Goal: Transaction & Acquisition: Purchase product/service

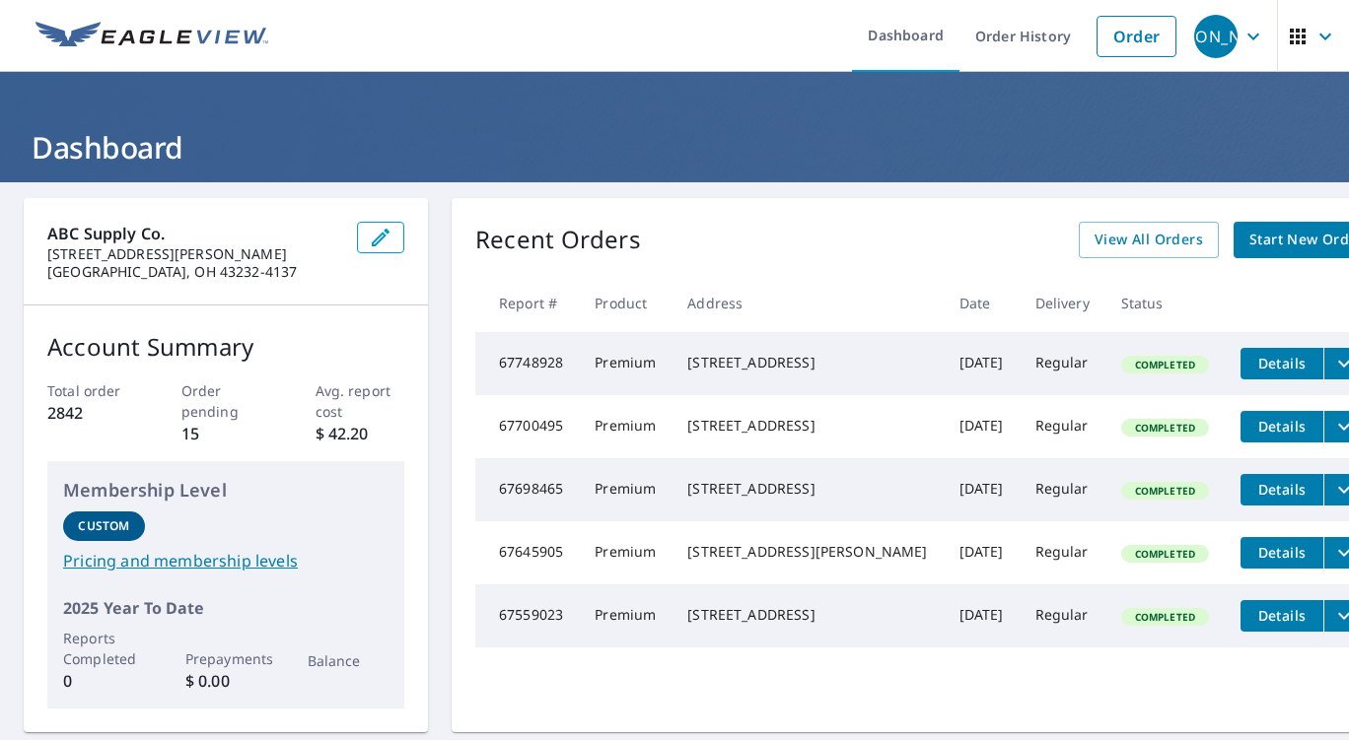
click at [1249, 234] on span "Start New Order" at bounding box center [1306, 240] width 114 height 25
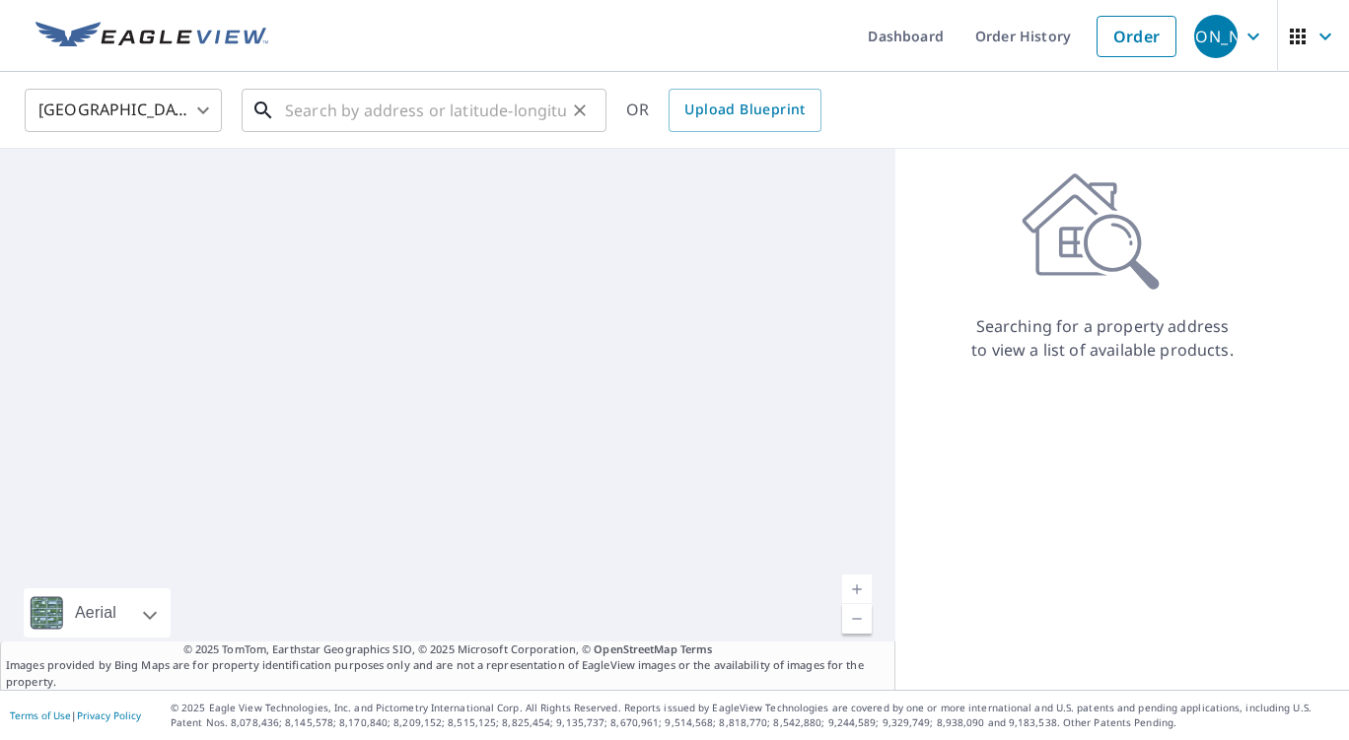
click at [306, 105] on input "text" at bounding box center [425, 110] width 281 height 55
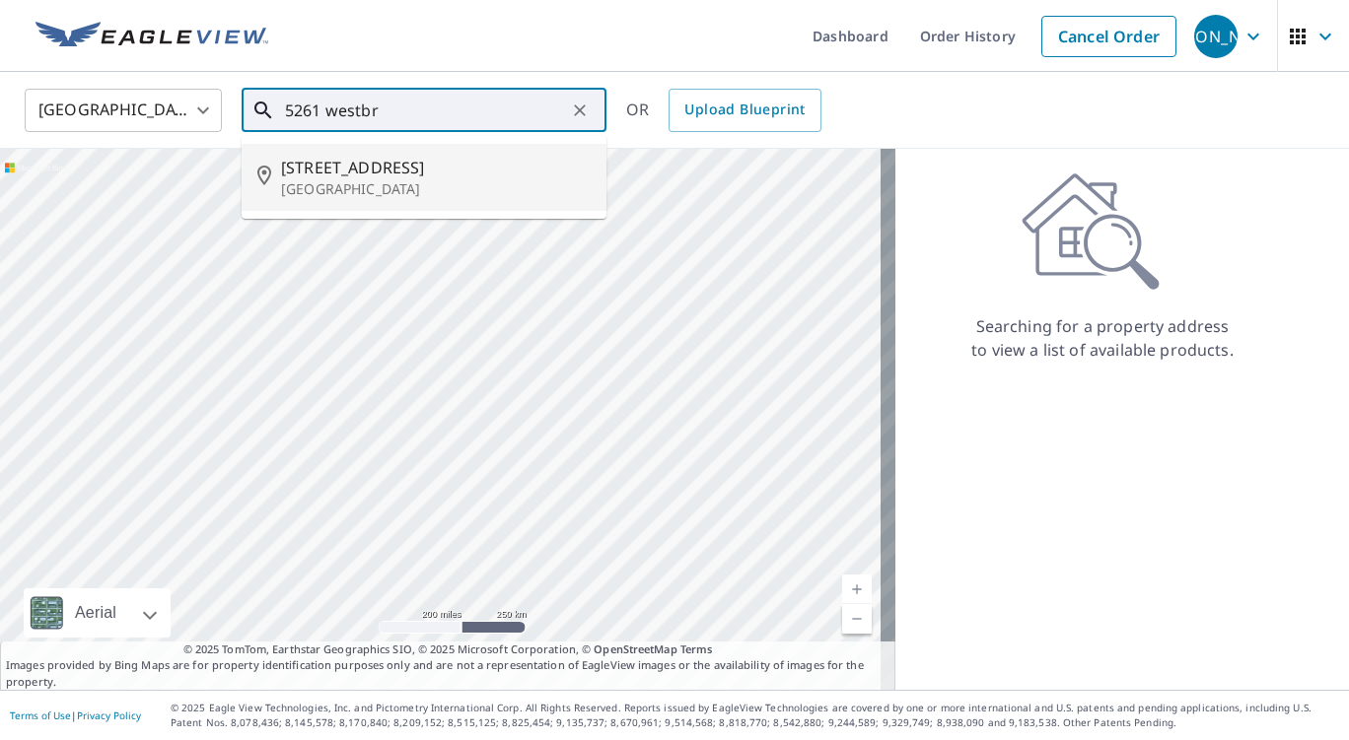
click at [314, 179] on p "[GEOGRAPHIC_DATA]" at bounding box center [436, 189] width 310 height 20
type input "[STREET_ADDRESS]"
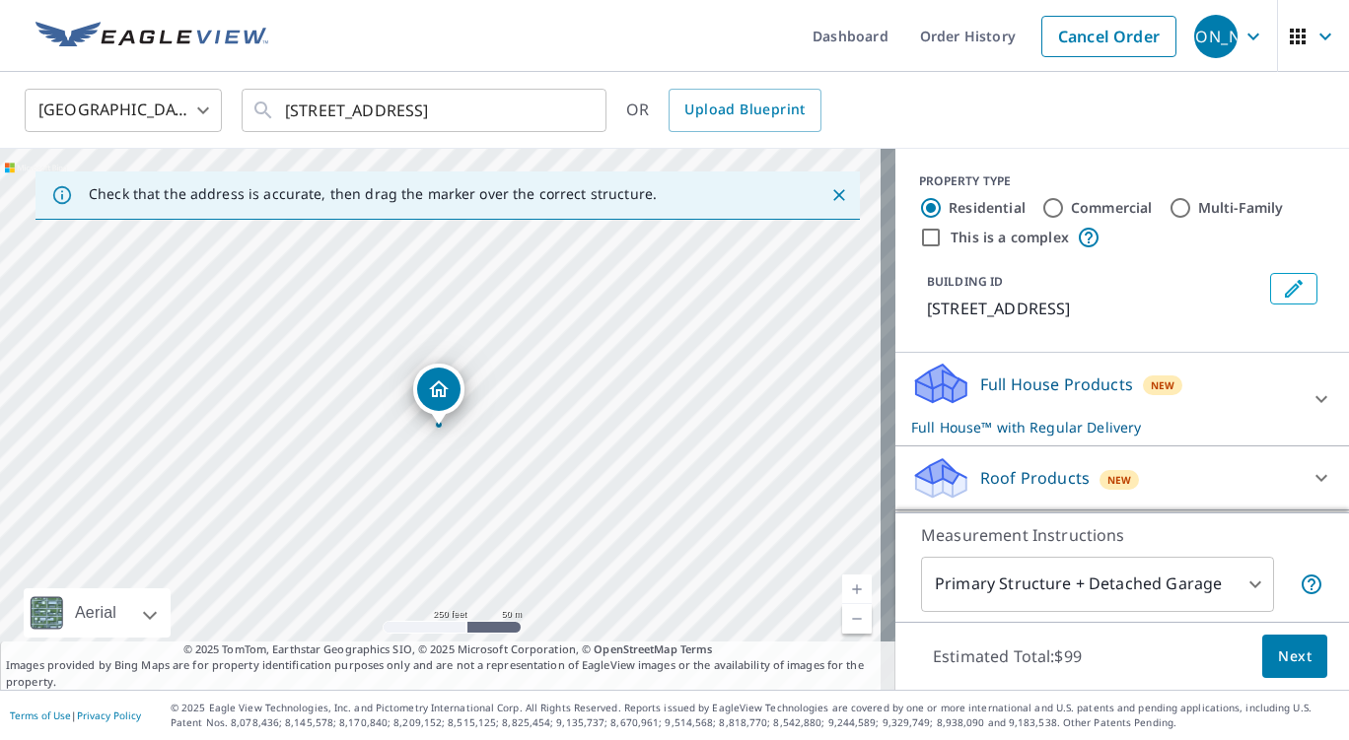
click at [1249, 406] on div "Full House Products New Full House™ with Regular Delivery" at bounding box center [1104, 399] width 386 height 77
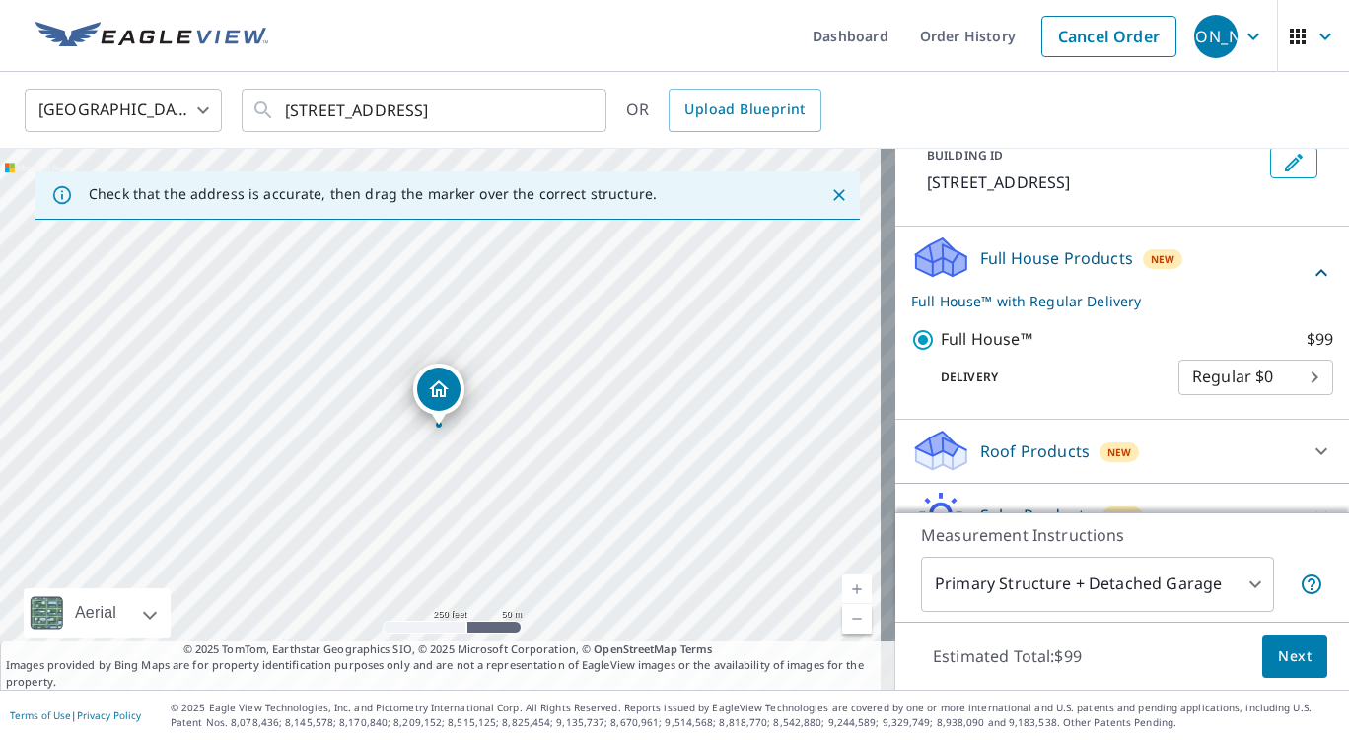
scroll to position [197, 0]
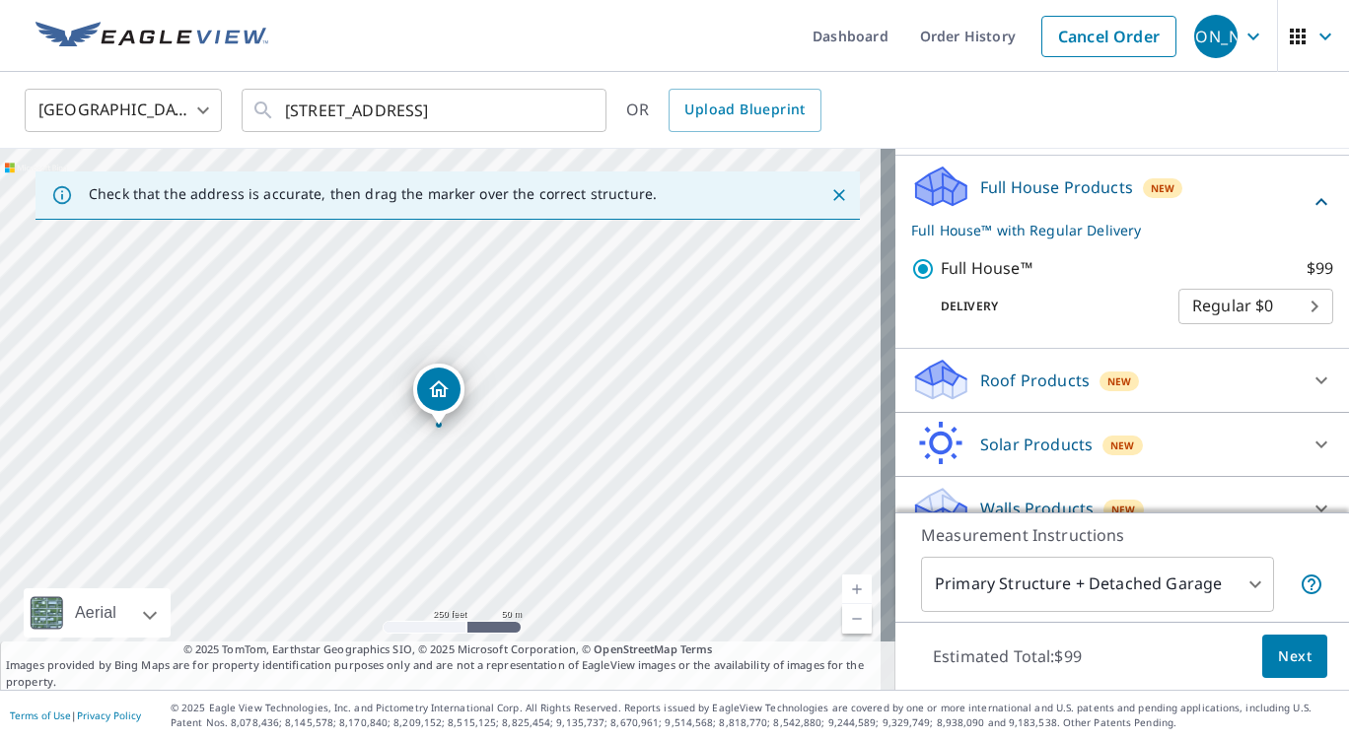
click at [1236, 403] on div "Roof Products New" at bounding box center [1104, 380] width 386 height 46
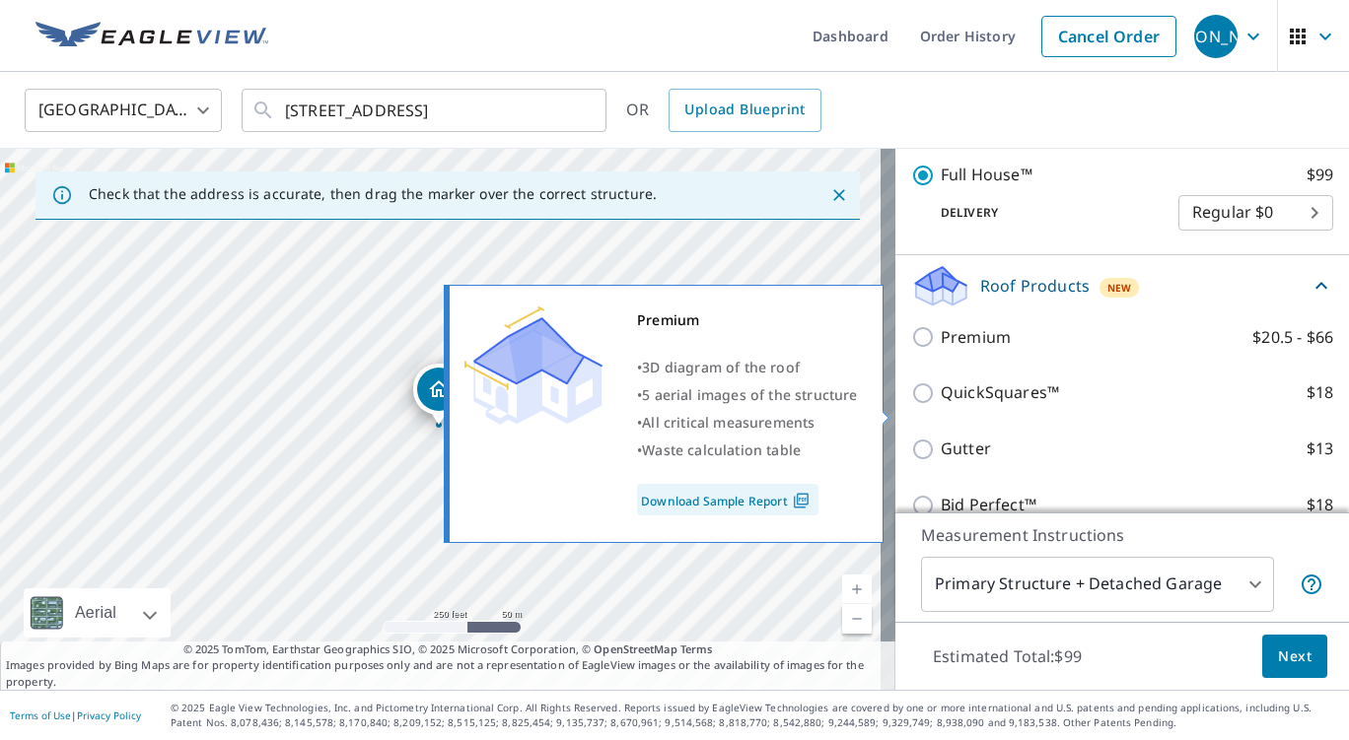
scroll to position [296, 0]
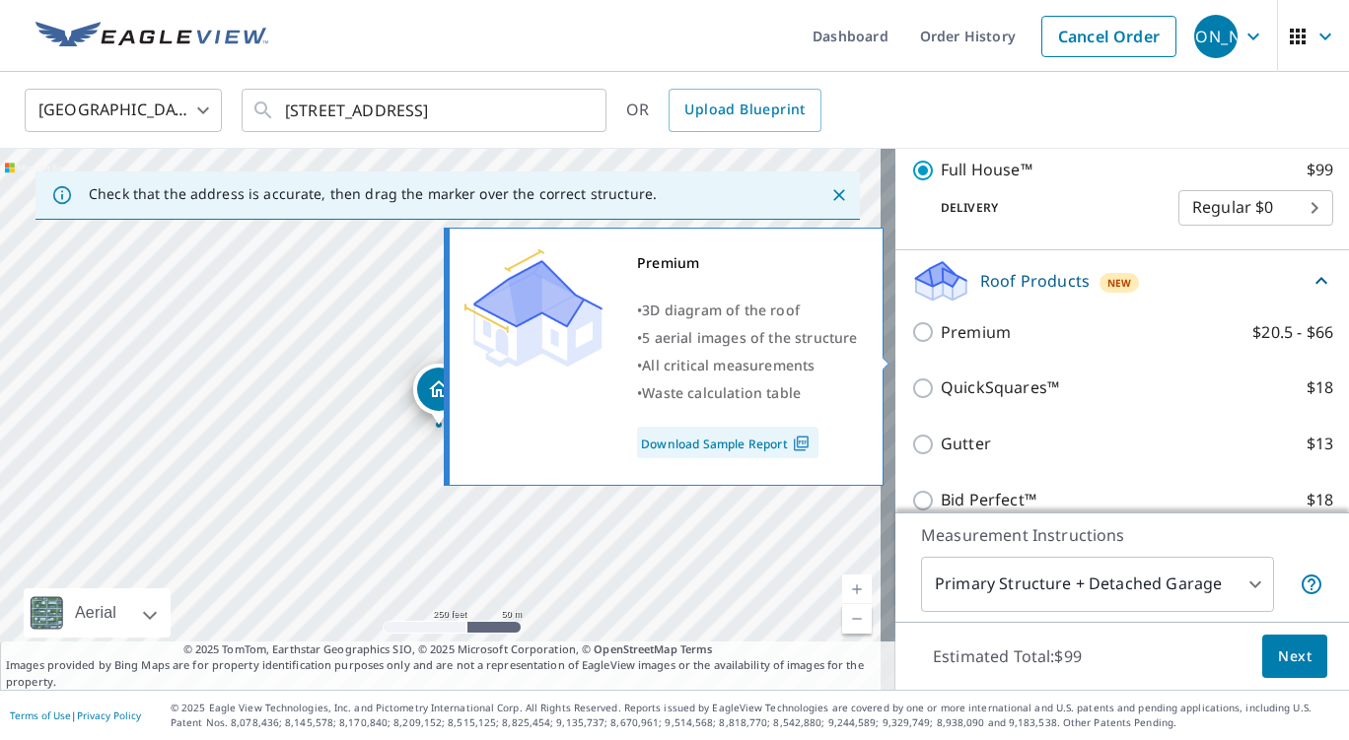
click at [941, 345] on p "Premium" at bounding box center [976, 332] width 70 height 25
click at [932, 344] on input "Premium $20.5 - $66" at bounding box center [926, 332] width 30 height 24
checkbox input "true"
checkbox input "false"
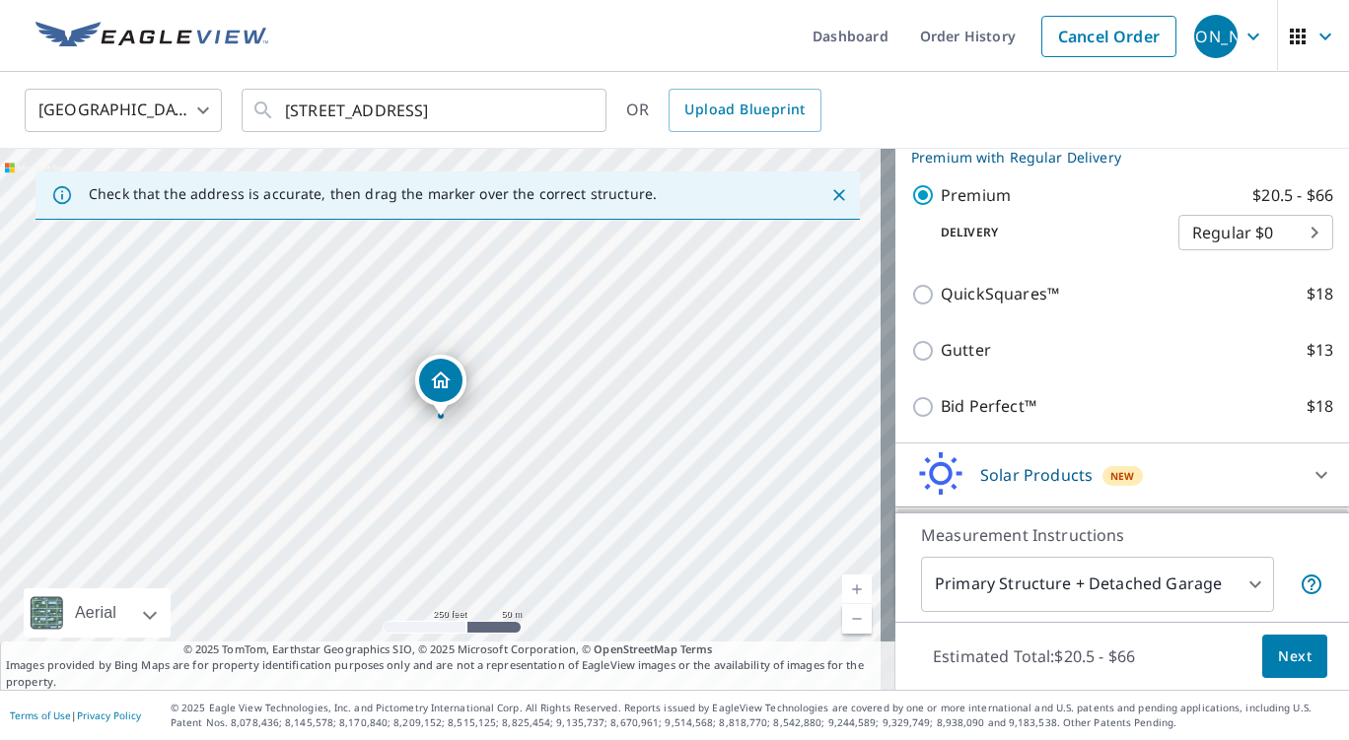
scroll to position [474, 0]
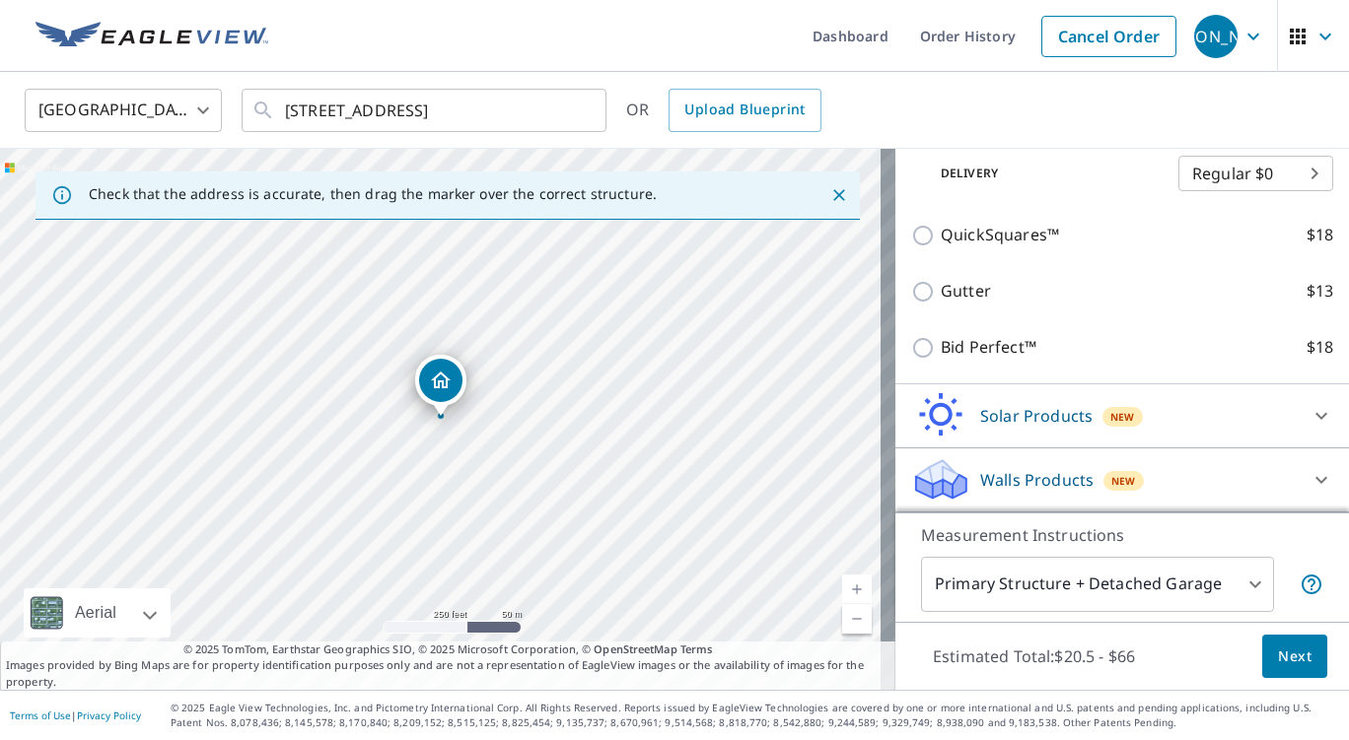
click at [1279, 652] on span "Next" at bounding box center [1295, 657] width 34 height 25
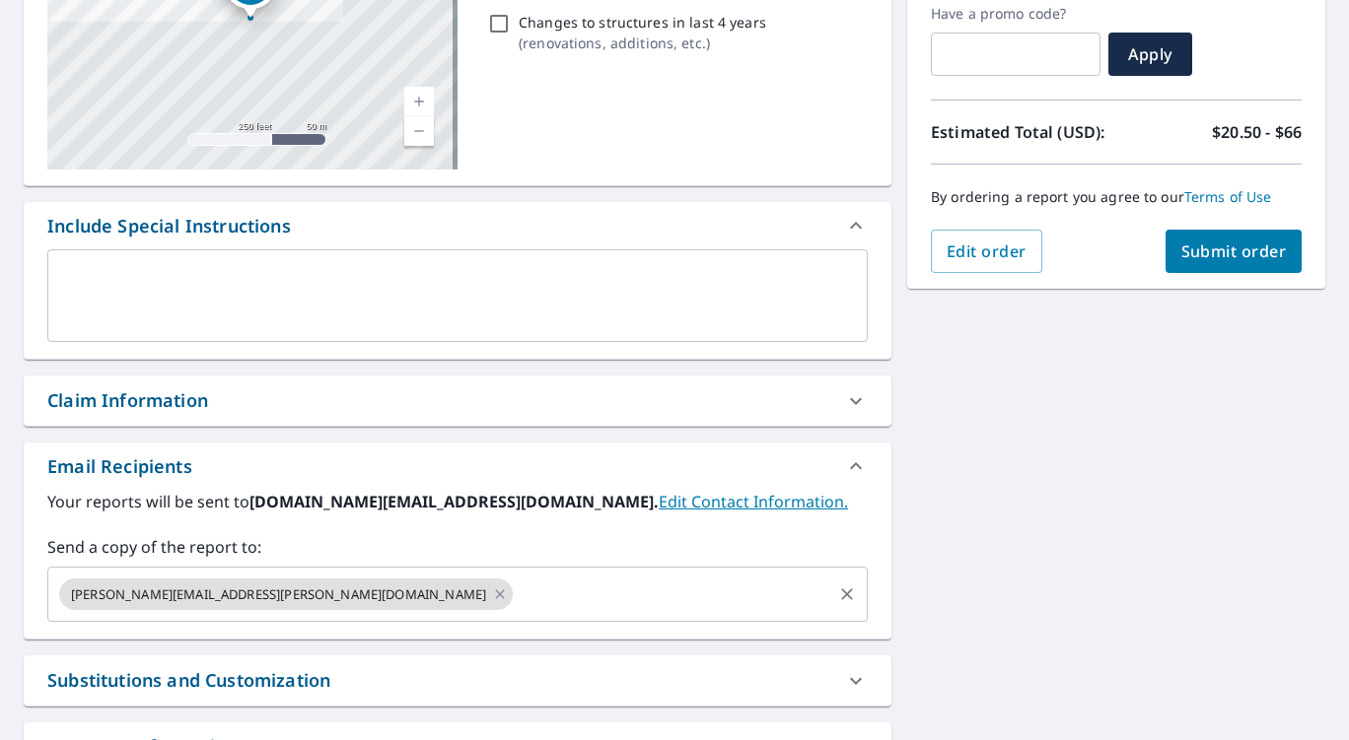
scroll to position [394, 0]
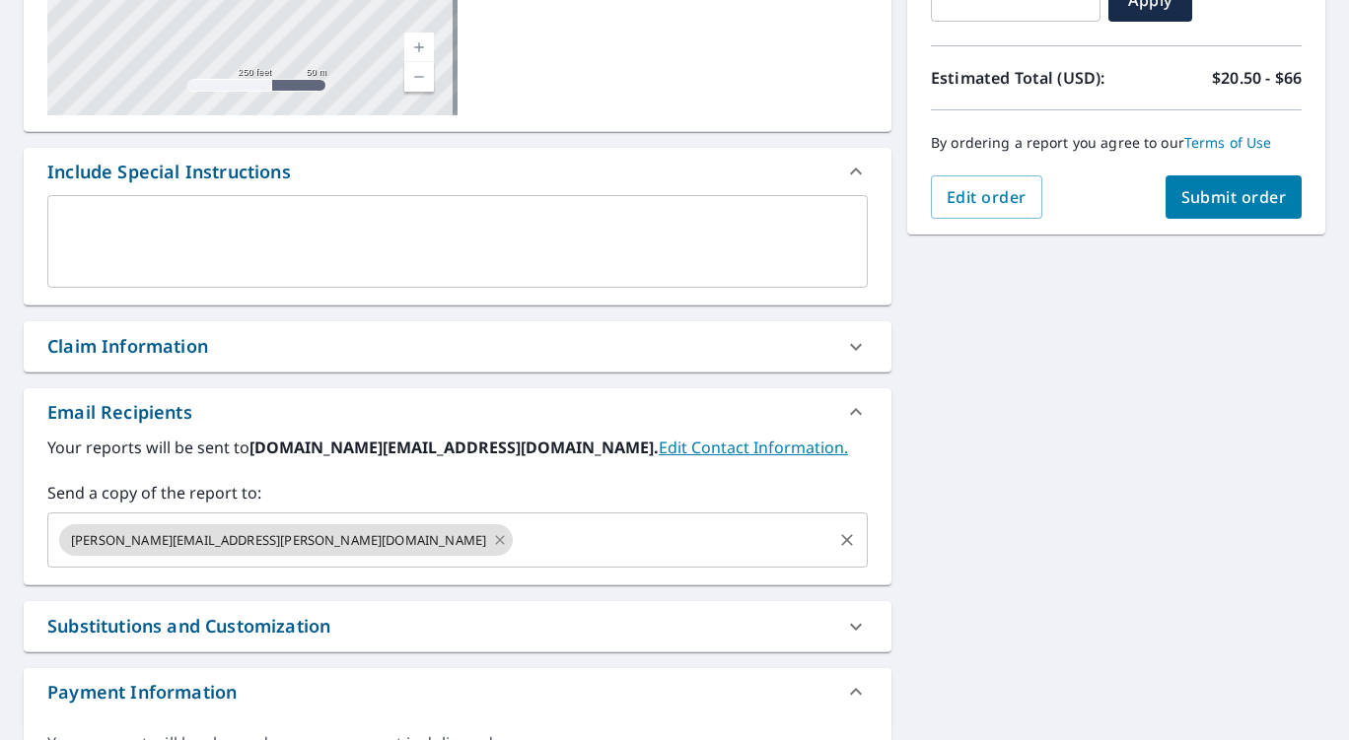
click at [492, 534] on icon at bounding box center [500, 540] width 16 height 22
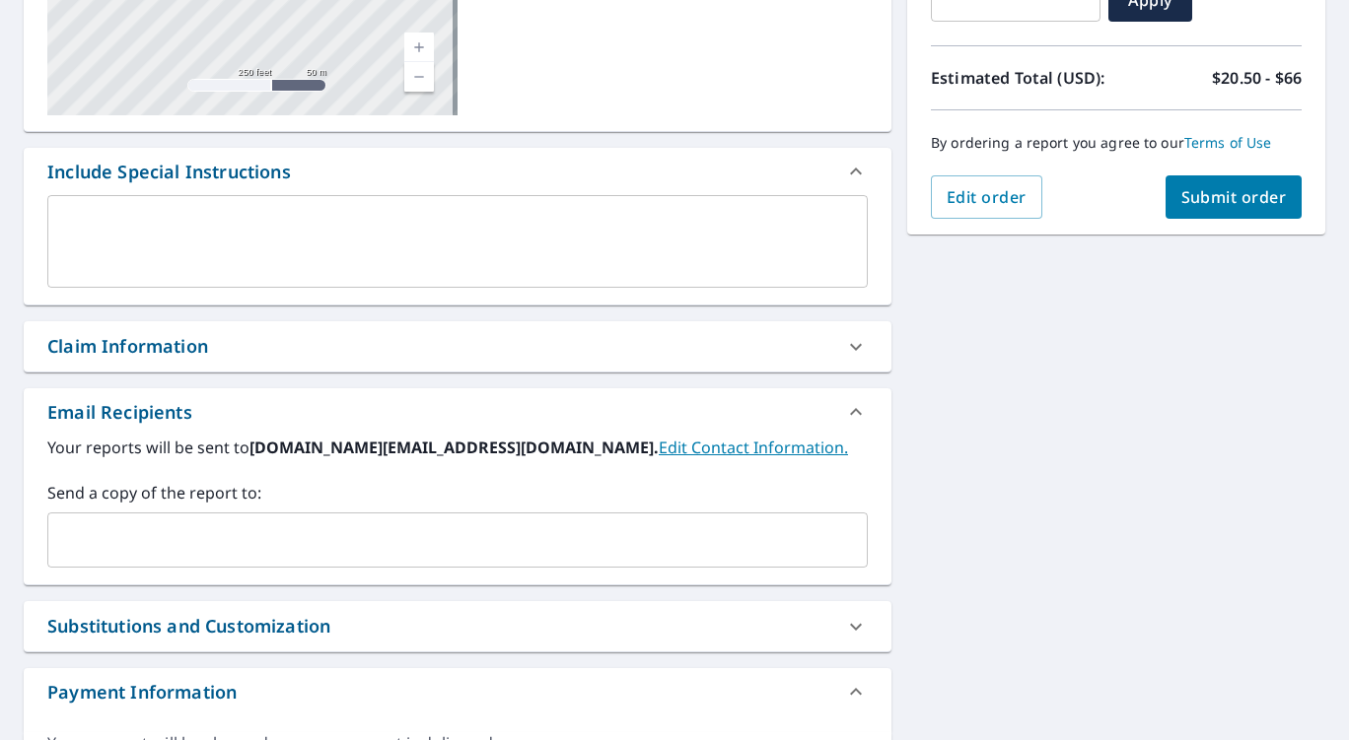
click at [284, 537] on input "text" at bounding box center [442, 540] width 773 height 37
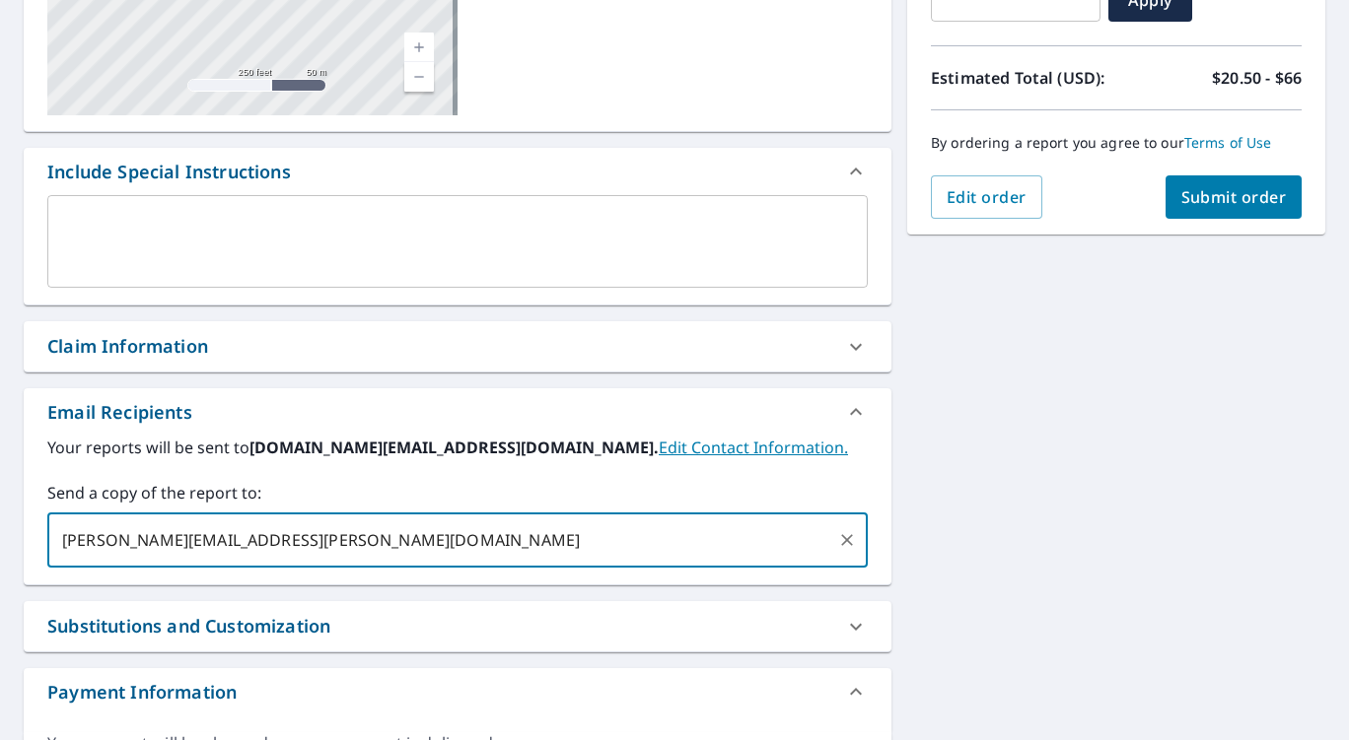
type input "[PERSON_NAME][EMAIL_ADDRESS][PERSON_NAME][DOMAIN_NAME]"
click at [1217, 192] on span "Submit order" at bounding box center [1233, 197] width 105 height 22
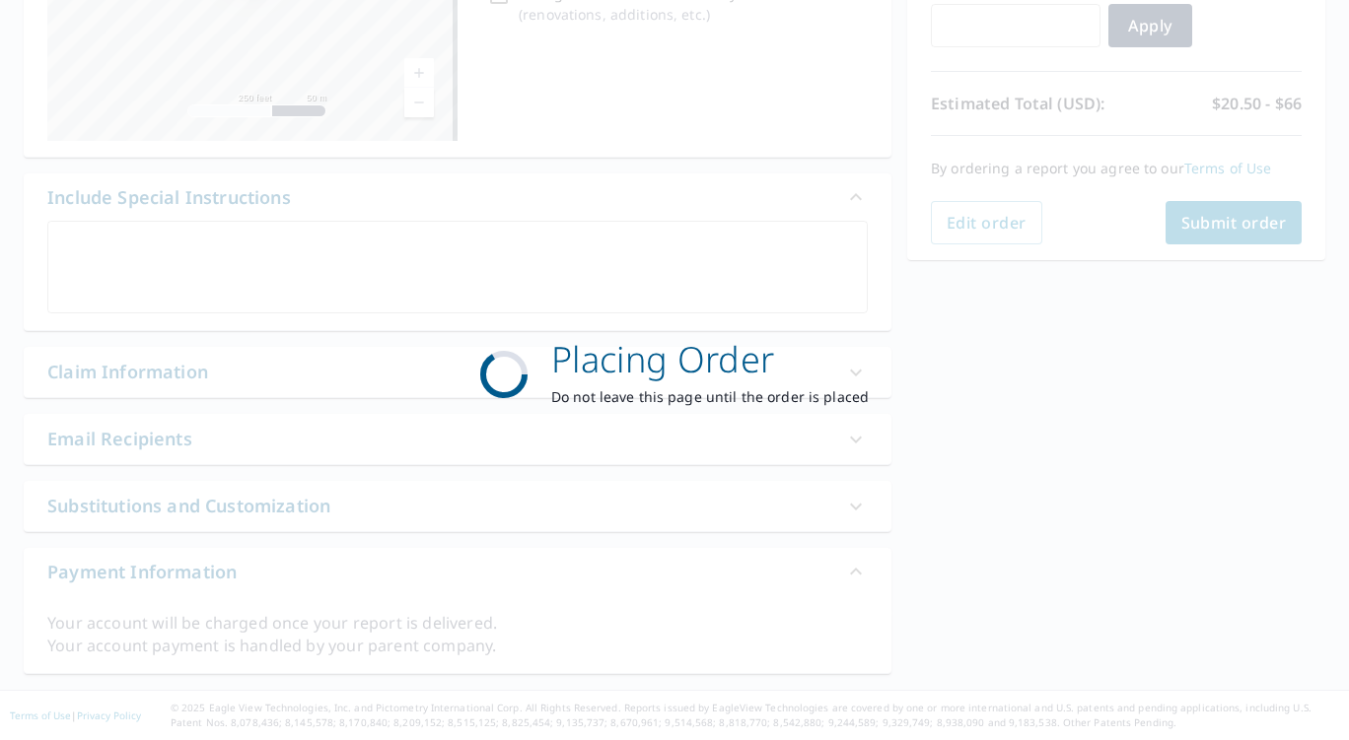
scroll to position [369, 0]
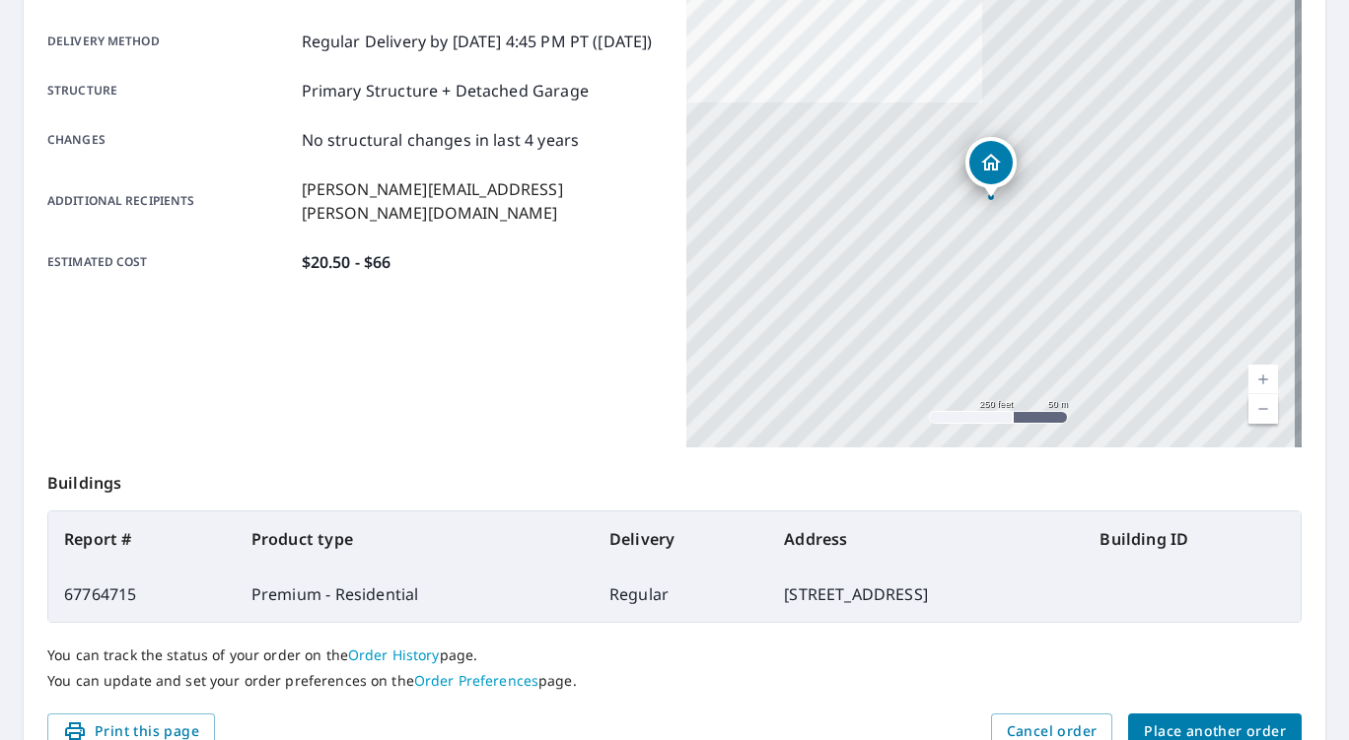
scroll to position [419, 0]
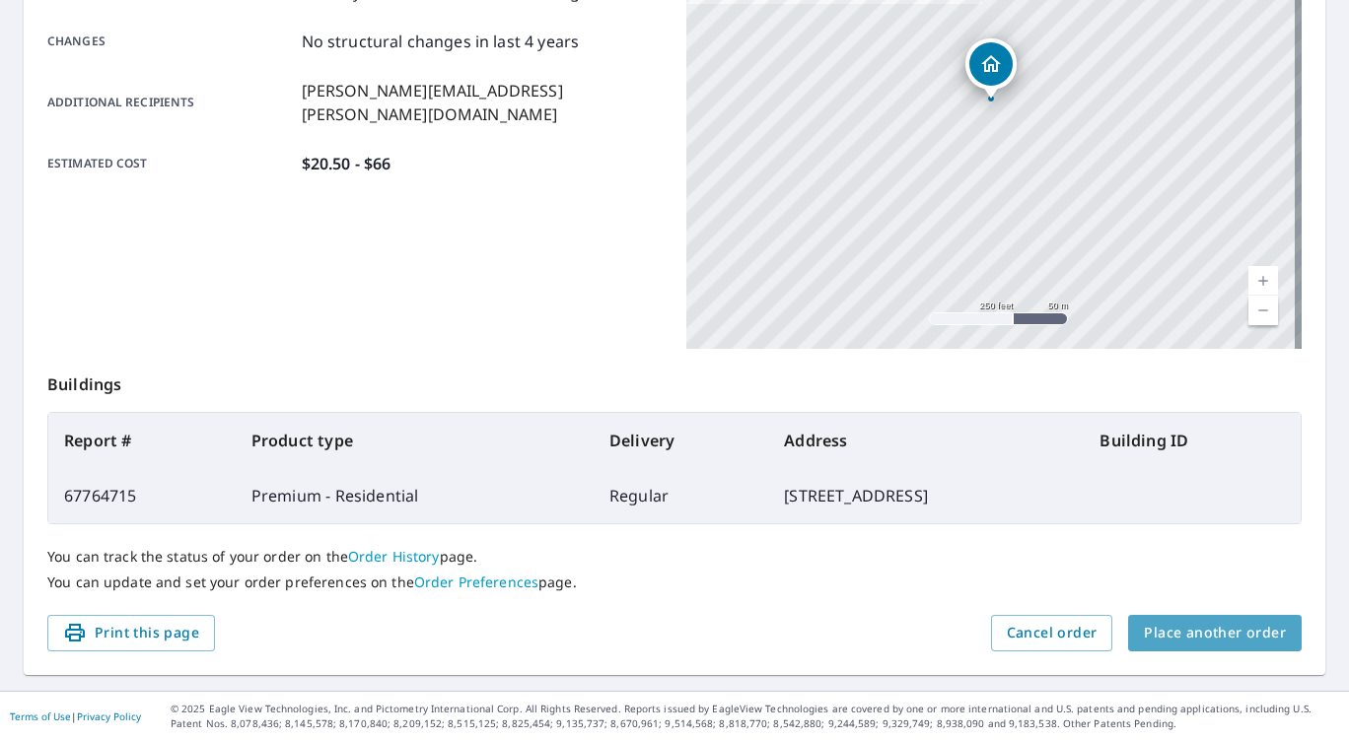
click at [1208, 624] on span "Place another order" at bounding box center [1215, 633] width 142 height 25
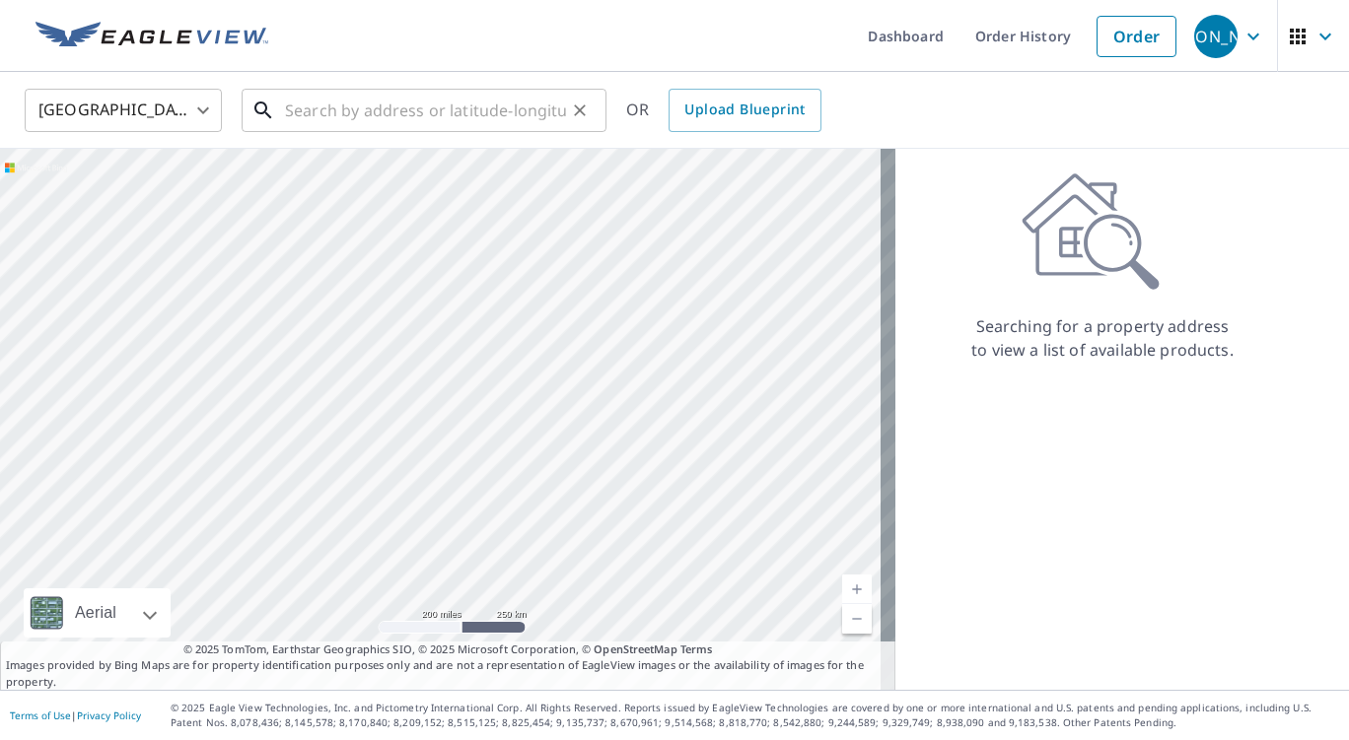
click at [316, 111] on input "text" at bounding box center [425, 110] width 281 height 55
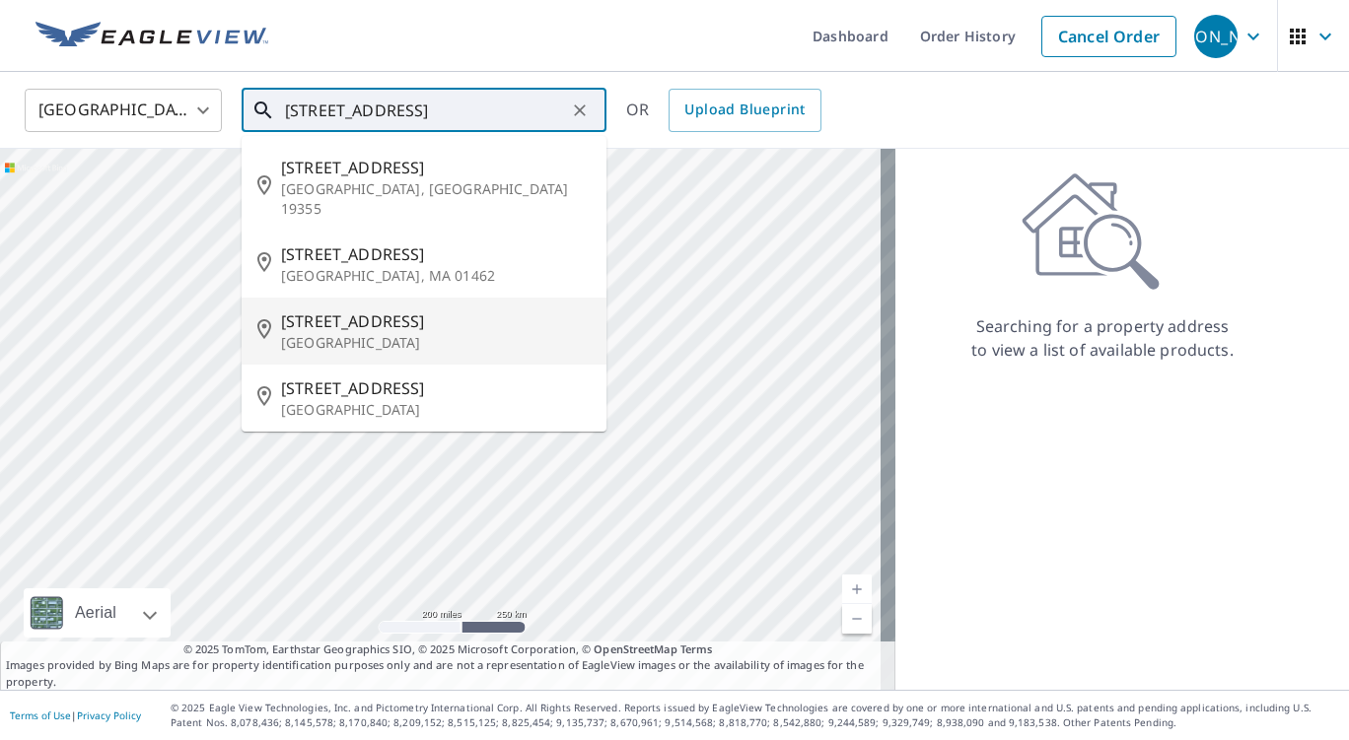
click at [329, 310] on span "[STREET_ADDRESS]" at bounding box center [436, 322] width 310 height 24
type input "[STREET_ADDRESS]"
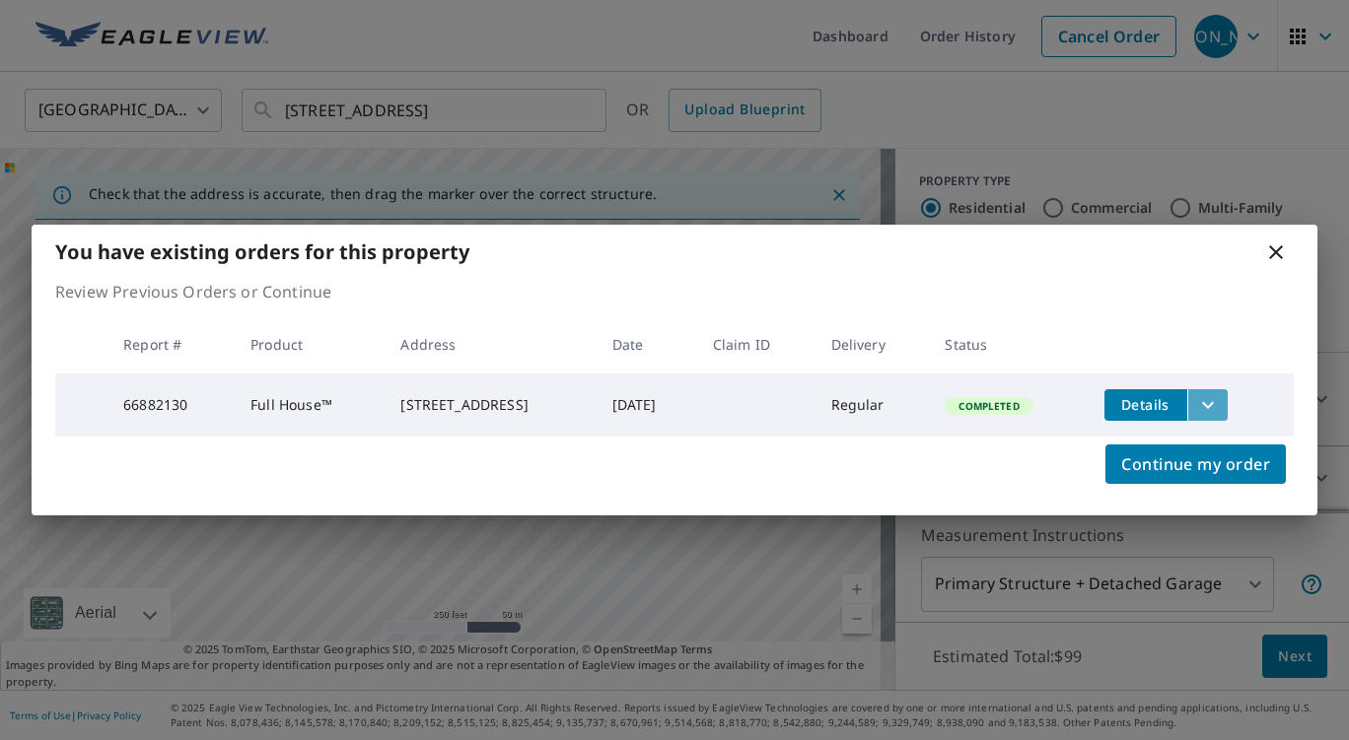
click at [1217, 399] on icon "filesDropdownBtn-66882130" at bounding box center [1208, 405] width 24 height 24
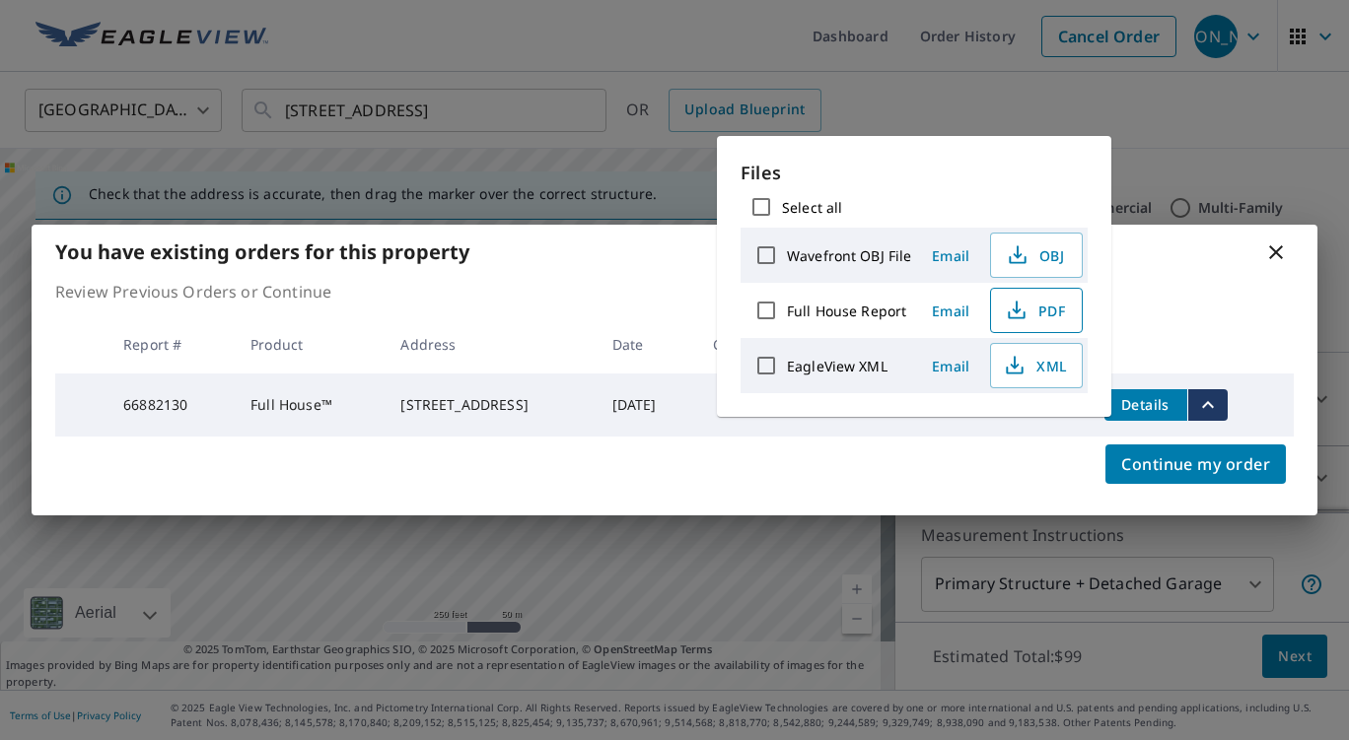
click at [1040, 308] on span "PDF" at bounding box center [1034, 311] width 63 height 24
